Goal: Task Accomplishment & Management: Use online tool/utility

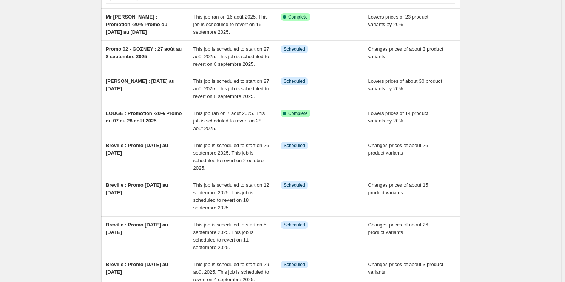
scroll to position [68, 0]
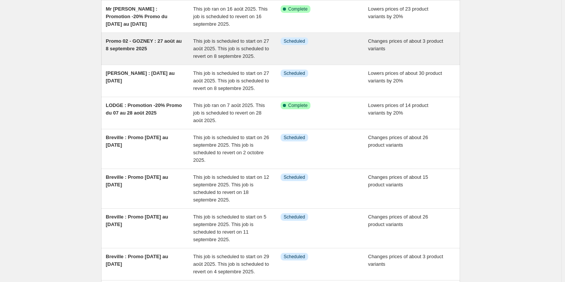
click at [158, 51] on div "Promo 02 - GOZNEY : 27 août au 8 septembre 2025" at bounding box center [150, 48] width 88 height 23
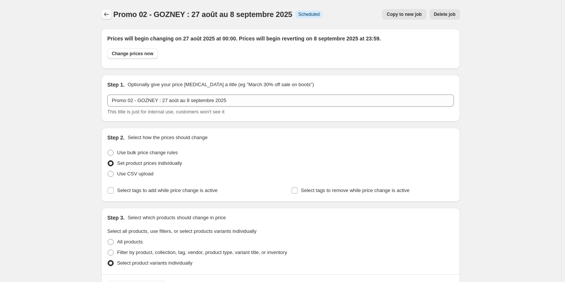
click at [108, 13] on icon "Price change jobs" at bounding box center [106, 14] width 5 height 4
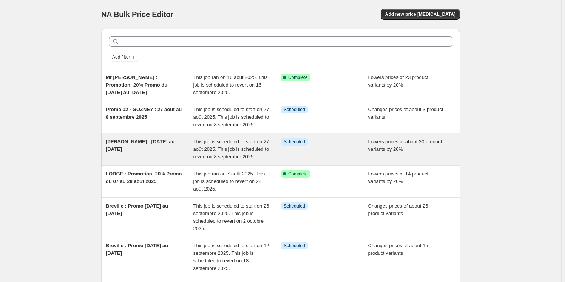
click at [153, 148] on div "[PERSON_NAME] : [DATE] au [DATE]" at bounding box center [150, 149] width 88 height 23
select select "percentage"
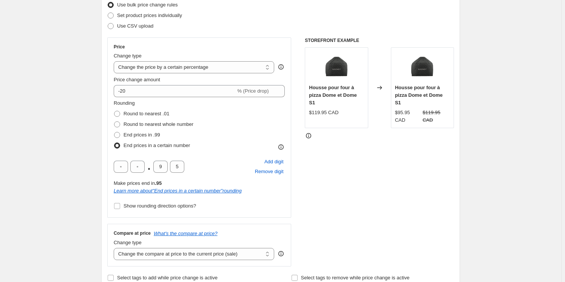
scroll to position [137, 0]
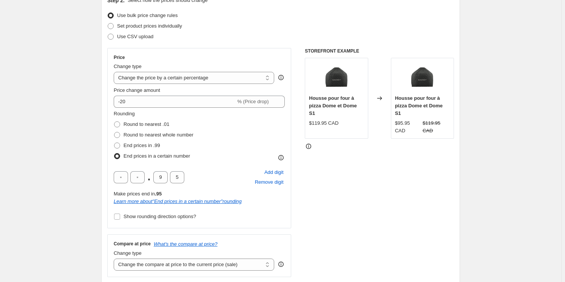
click at [368, 156] on div "STOREFRONT EXAMPLE Housse pour four à pizza Dome et Dome S1 $119.95 CAD Changed…" at bounding box center [379, 162] width 149 height 229
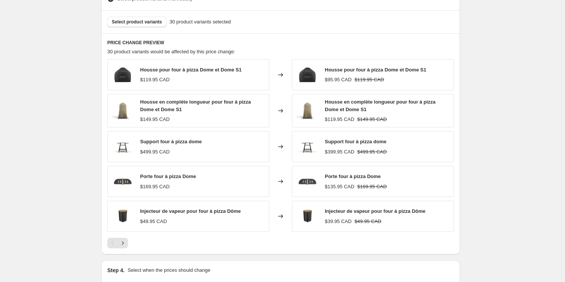
scroll to position [515, 0]
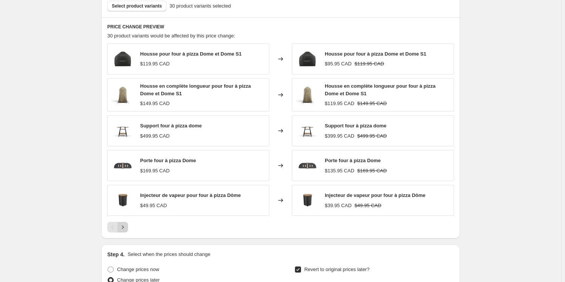
click at [124, 226] on icon "Next" at bounding box center [123, 226] width 2 height 3
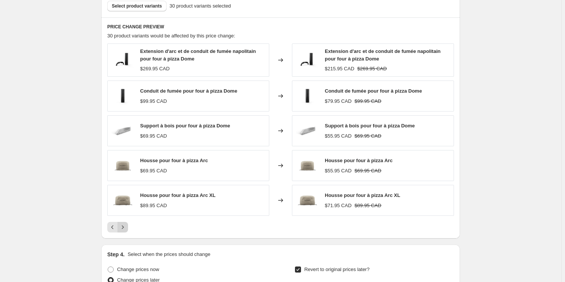
click at [124, 226] on icon "Next" at bounding box center [123, 226] width 2 height 3
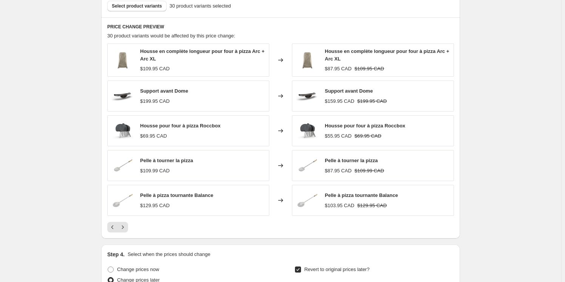
scroll to position [549, 0]
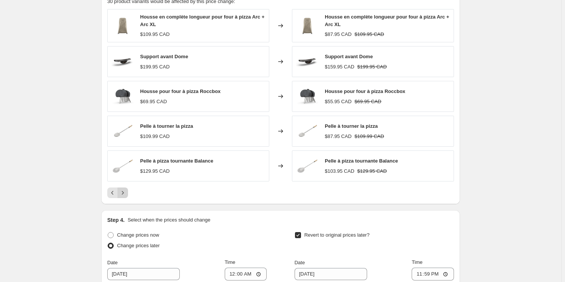
click at [126, 193] on icon "Next" at bounding box center [123, 193] width 8 height 8
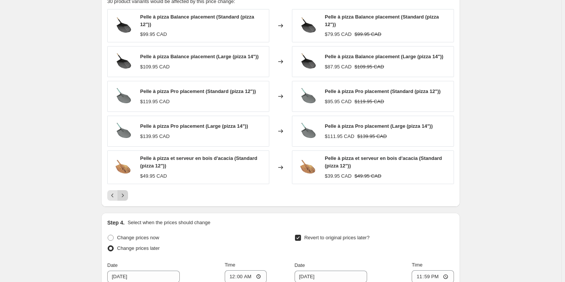
click at [124, 191] on icon "Next" at bounding box center [123, 195] width 8 height 8
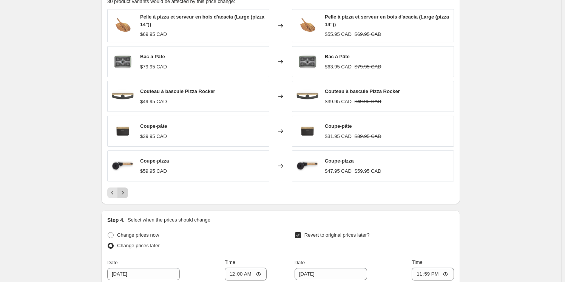
click at [125, 192] on icon "Next" at bounding box center [123, 193] width 8 height 8
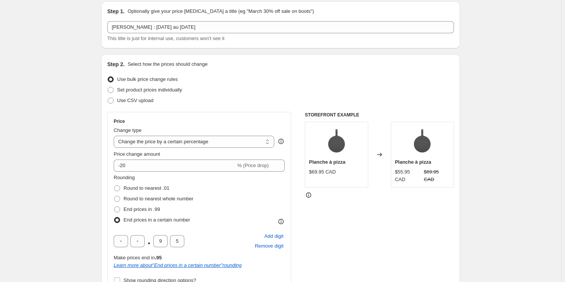
scroll to position [0, 0]
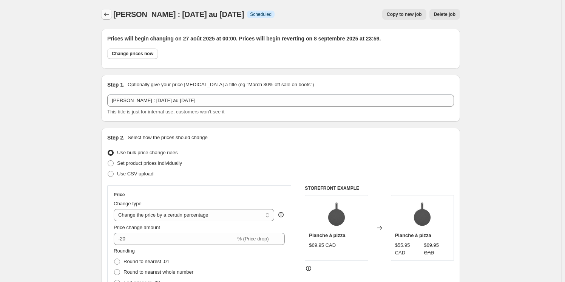
click at [108, 13] on icon "Price change jobs" at bounding box center [107, 15] width 8 height 8
